Goal: Navigation & Orientation: Find specific page/section

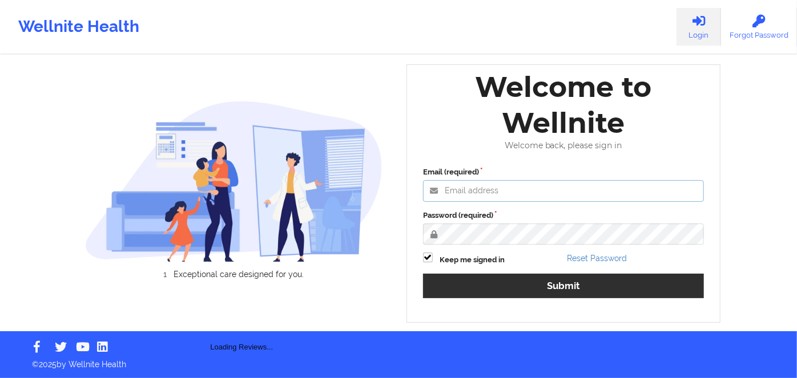
type input "russel@wellnite.com"
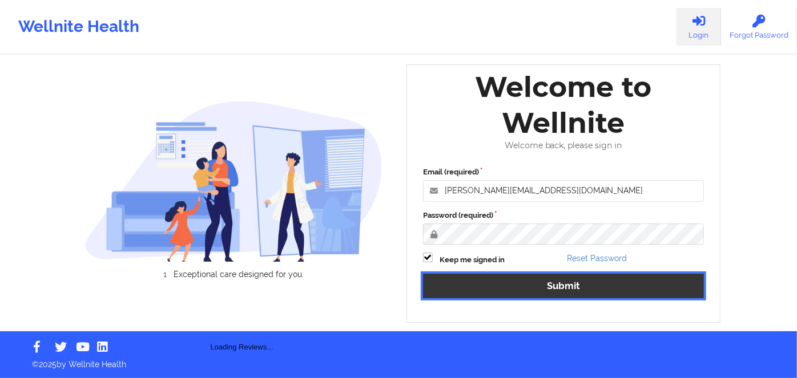
drag, startPoint x: 498, startPoint y: 284, endPoint x: 465, endPoint y: 0, distance: 286.2
click at [498, 284] on button "Submit" at bounding box center [563, 286] width 281 height 25
